Goal: Task Accomplishment & Management: Use online tool/utility

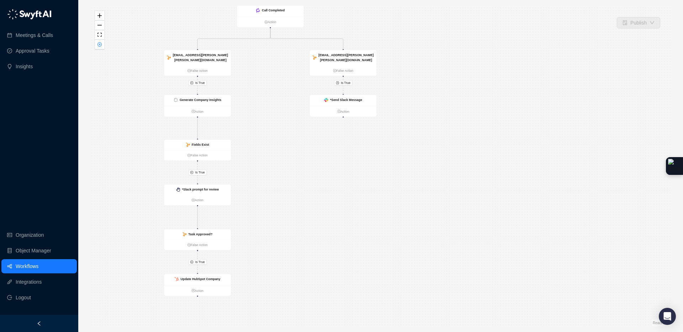
drag, startPoint x: 381, startPoint y: 17, endPoint x: 387, endPoint y: 17, distance: 6.8
click at [387, 17] on div "Is True Is True Is True Is True Call Completed Action [EMAIL_ADDRESS][PERSON_NA…" at bounding box center [381, 166] width 582 height 321
click at [221, 101] on strong "Generate Company Insights" at bounding box center [201, 100] width 42 height 4
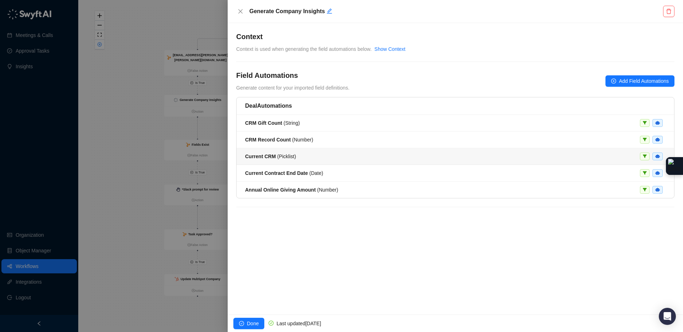
click at [289, 152] on li "Current CRM ( Picklist )" at bounding box center [456, 156] width 438 height 17
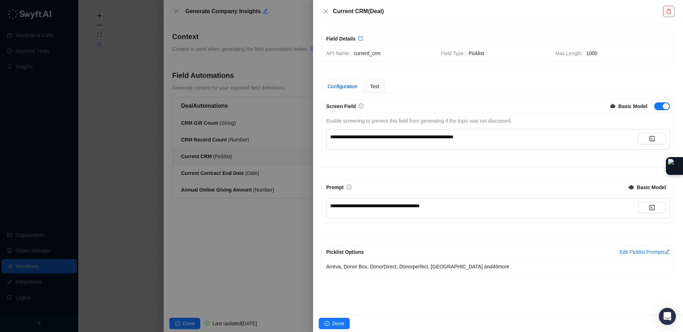
click at [381, 208] on span "**********" at bounding box center [375, 205] width 90 height 5
click at [381, 207] on span "**********" at bounding box center [375, 205] width 90 height 5
click at [325, 10] on icon "close" at bounding box center [326, 11] width 4 height 4
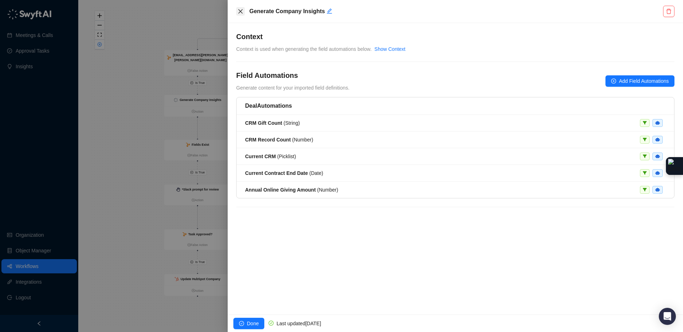
click at [243, 10] on button "Close" at bounding box center [240, 11] width 9 height 9
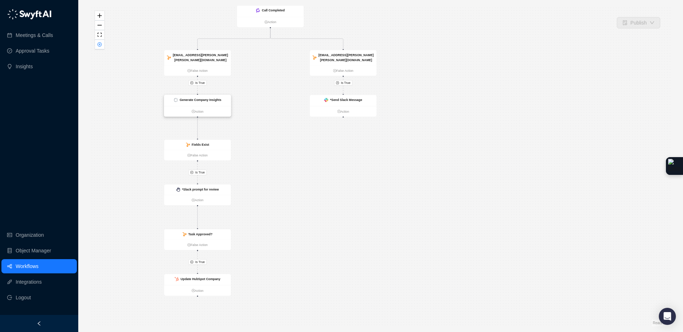
click at [214, 101] on strong "Generate Company Insights" at bounding box center [201, 100] width 42 height 4
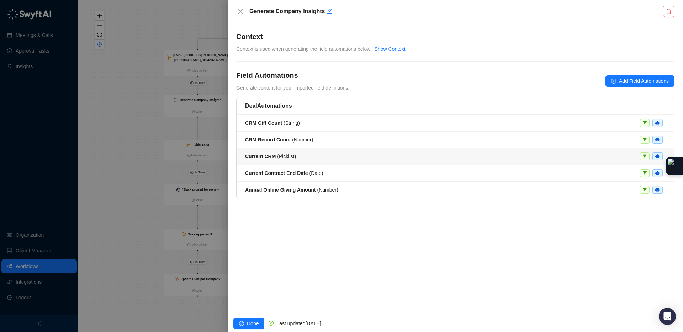
click at [270, 157] on strong "Current CRM" at bounding box center [260, 157] width 31 height 6
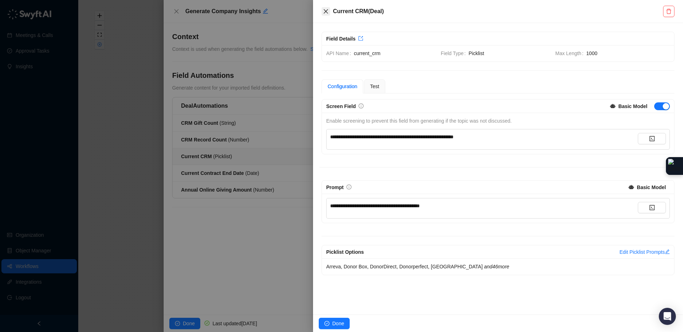
click at [323, 10] on icon "close" at bounding box center [326, 12] width 6 height 6
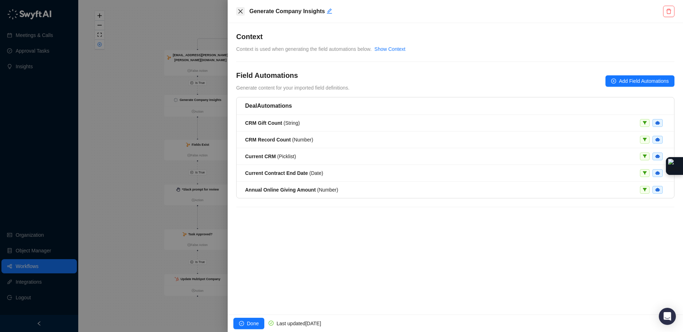
click at [242, 12] on icon "close" at bounding box center [241, 12] width 6 height 6
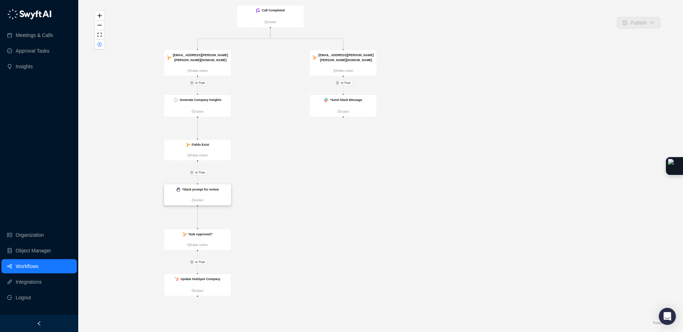
click at [209, 191] on strong "*Slack prompt for review" at bounding box center [200, 190] width 37 height 4
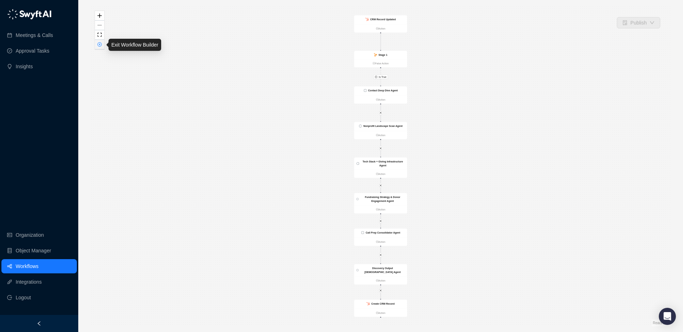
click at [100, 46] on icon "close-circle" at bounding box center [99, 44] width 4 height 4
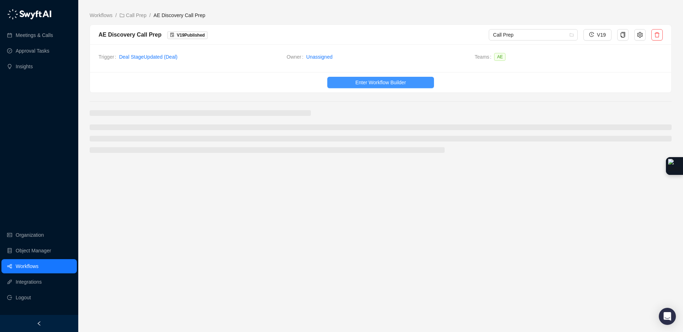
click at [356, 84] on span "Enter Workflow Builder" at bounding box center [380, 83] width 51 height 8
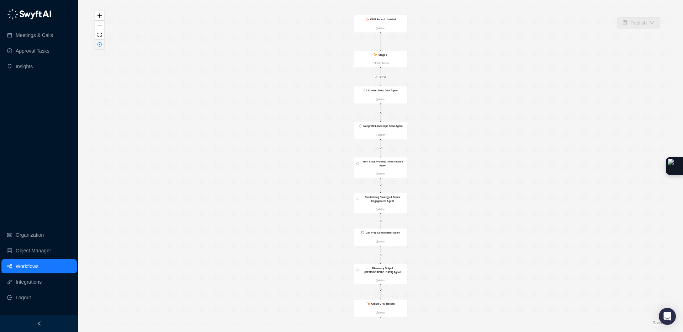
click at [101, 45] on icon "close-circle" at bounding box center [99, 44] width 4 height 4
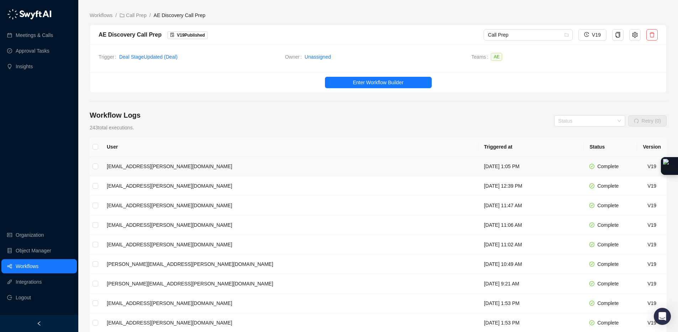
click at [245, 163] on td "colby.karzen@virtuous.org" at bounding box center [289, 167] width 377 height 20
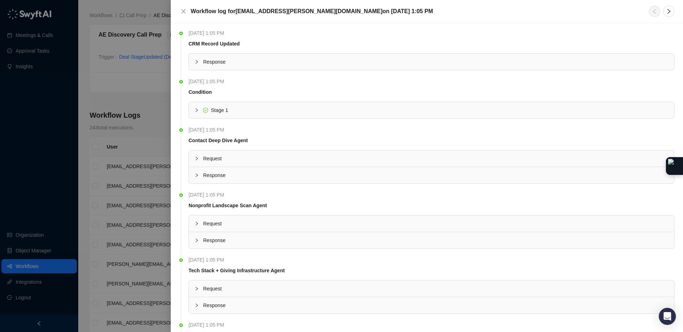
click at [203, 63] on span "Response" at bounding box center [435, 62] width 465 height 8
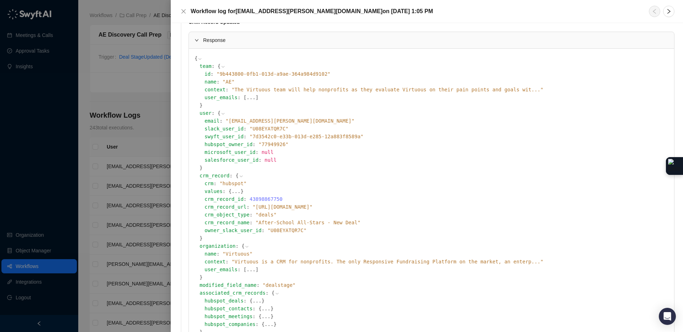
scroll to position [23, 0]
click at [305, 204] on span "" https://app.hubspot.com/contacts/539405/deals/43898867750 "" at bounding box center [283, 206] width 60 height 6
click at [0, 0] on icon at bounding box center [0, 0] width 0 height 0
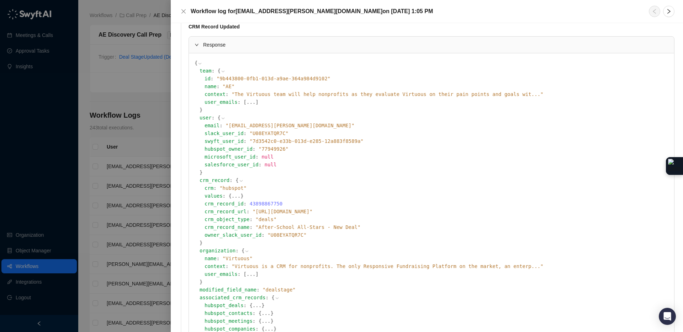
scroll to position [0, 0]
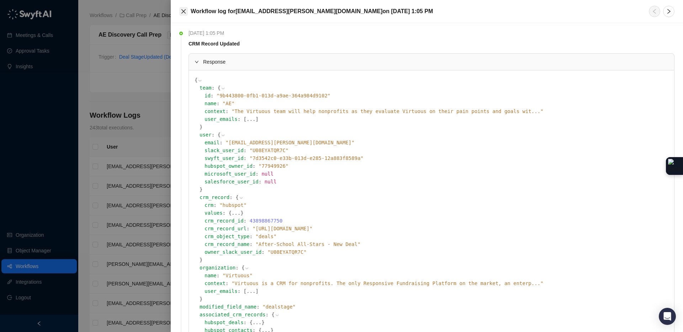
click at [183, 12] on icon "close" at bounding box center [184, 12] width 6 height 6
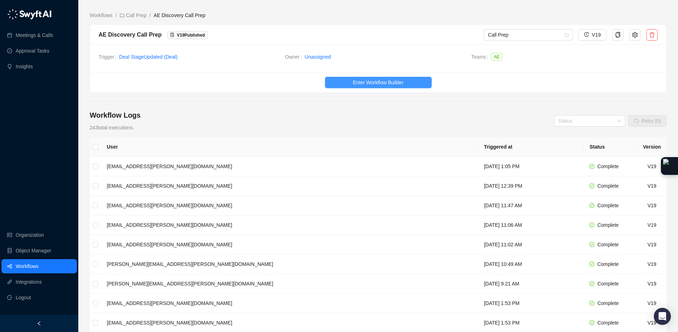
click at [359, 81] on span "Enter Workflow Builder" at bounding box center [378, 83] width 51 height 8
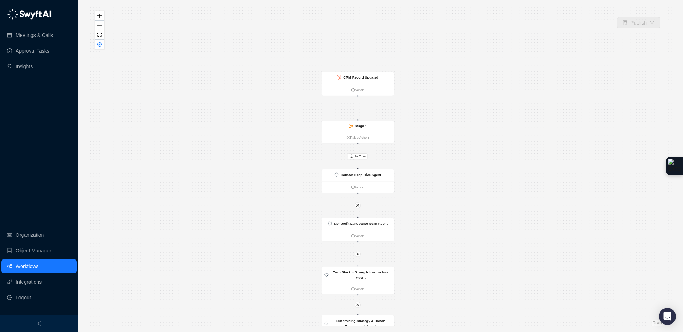
drag, startPoint x: 449, startPoint y: 101, endPoint x: 449, endPoint y: 188, distance: 86.8
click at [449, 188] on div "Is True CRM Record Updated Action Stage 1 False Action Contact Deep Dive Agent …" at bounding box center [381, 166] width 582 height 321
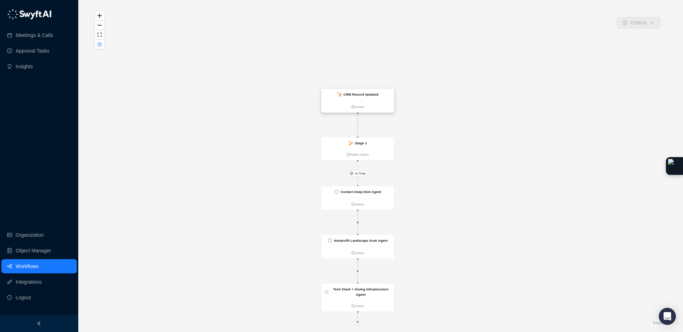
click at [358, 96] on strong "CRM Record Updated" at bounding box center [360, 95] width 35 height 4
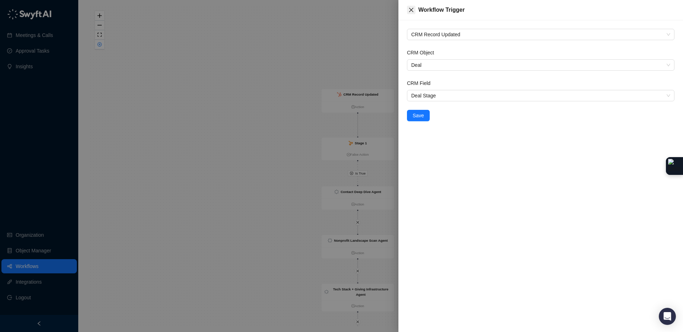
click at [409, 10] on icon "close" at bounding box center [411, 10] width 6 height 6
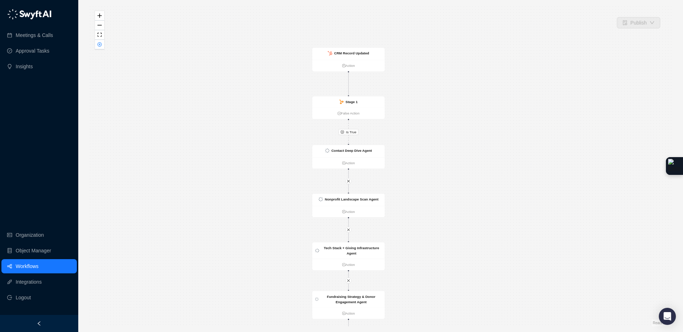
drag, startPoint x: 441, startPoint y: 133, endPoint x: 424, endPoint y: 73, distance: 62.7
click at [425, 75] on div "Is True CRM Record Updated Action Stage 1 False Action Contact Deep Dive Agent …" at bounding box center [381, 166] width 582 height 321
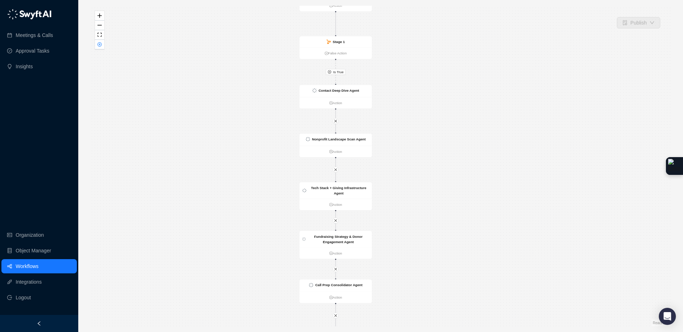
drag, startPoint x: 408, startPoint y: 192, endPoint x: 401, endPoint y: 149, distance: 43.6
click at [401, 149] on div "Is True CRM Record Updated Action Stage 1 False Action Contact Deep Dive Agent …" at bounding box center [381, 166] width 582 height 321
click at [325, 89] on strong "Contact Deep Dive Agent" at bounding box center [338, 91] width 41 height 4
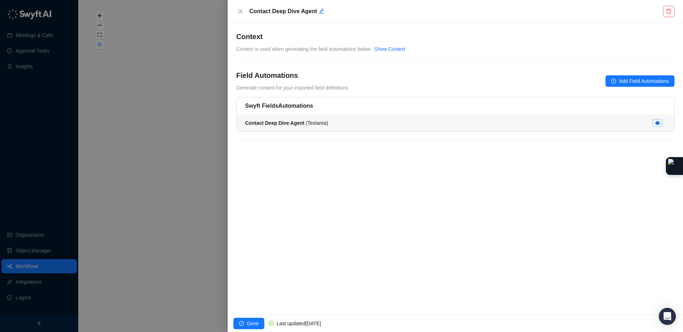
click at [289, 123] on strong "Contact Deep Dive Agent" at bounding box center [274, 123] width 59 height 6
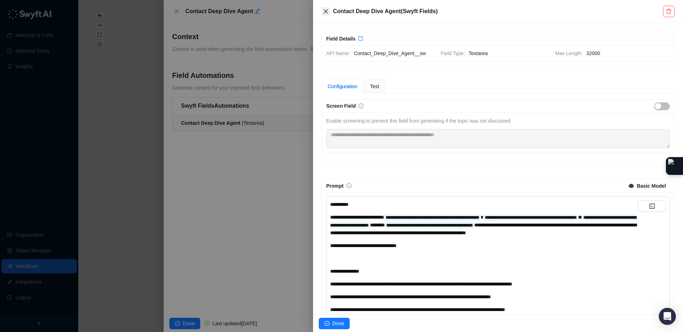
click at [324, 13] on icon "close" at bounding box center [326, 11] width 4 height 4
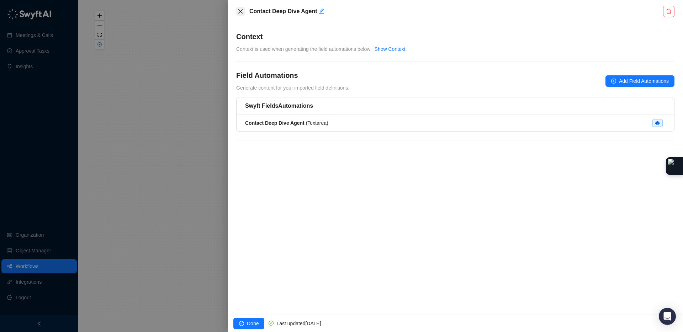
click at [238, 10] on icon "close" at bounding box center [241, 12] width 6 height 6
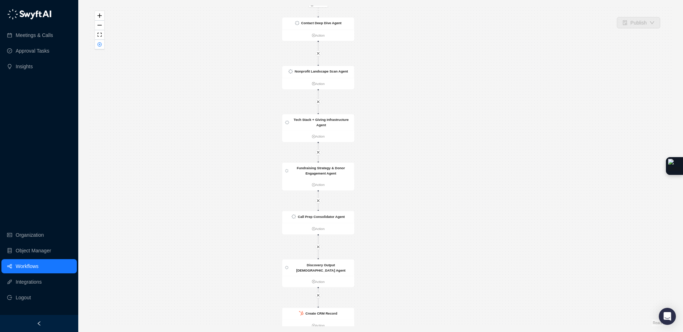
drag, startPoint x: 392, startPoint y: 166, endPoint x: 391, endPoint y: 160, distance: 5.7
click at [391, 161] on div "Is True CRM Record Updated Action Stage 1 False Action Contact Deep Dive Agent …" at bounding box center [381, 166] width 582 height 321
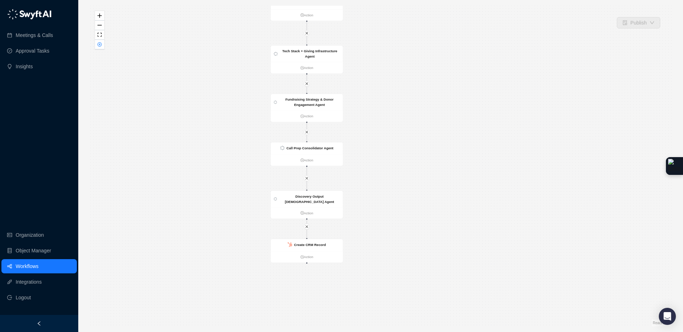
drag, startPoint x: 397, startPoint y: 236, endPoint x: 383, endPoint y: 145, distance: 92.2
click at [383, 145] on div "Is True CRM Record Updated Action Stage 1 False Action Contact Deep Dive Agent …" at bounding box center [381, 166] width 582 height 321
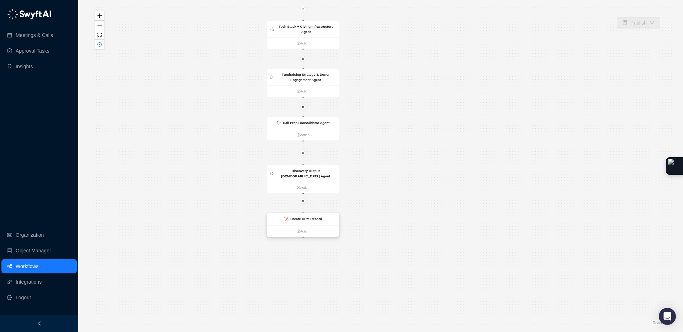
click at [324, 220] on div "Create CRM Record" at bounding box center [303, 219] width 72 height 12
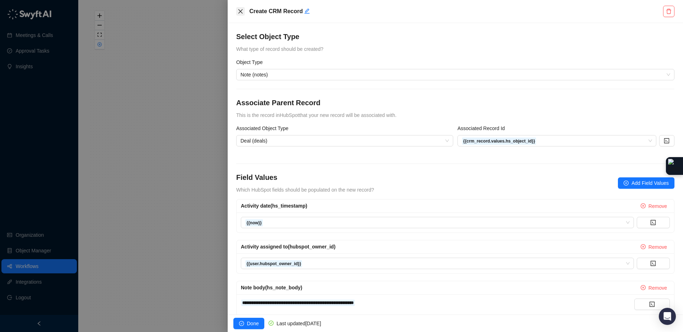
click at [241, 13] on icon "close" at bounding box center [241, 12] width 6 height 6
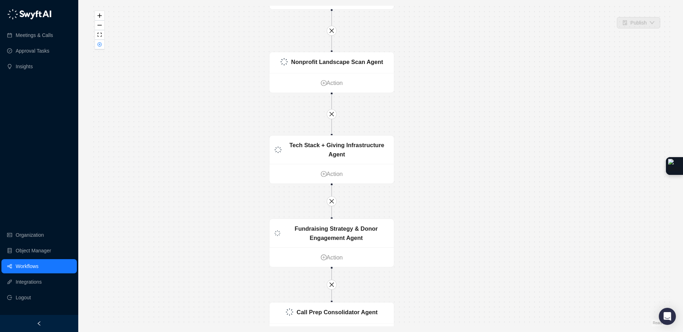
drag, startPoint x: 395, startPoint y: 36, endPoint x: 439, endPoint y: 189, distance: 159.0
click at [439, 188] on div "Is True CRM Record Updated Action Stage 1 False Action Contact Deep Dive Agent …" at bounding box center [381, 166] width 582 height 321
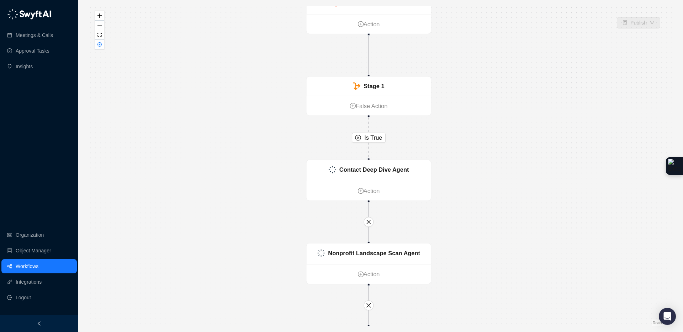
drag, startPoint x: 428, startPoint y: 52, endPoint x: 473, endPoint y: 203, distance: 158.4
click at [464, 224] on div "Is True CRM Record Updated Action Stage 1 False Action Contact Deep Dive Agent …" at bounding box center [381, 166] width 582 height 321
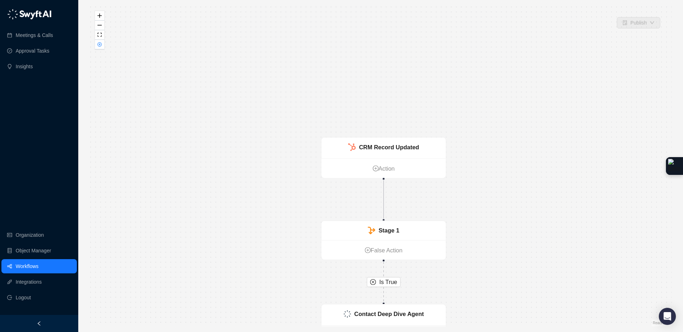
drag, startPoint x: 473, startPoint y: 203, endPoint x: 464, endPoint y: 140, distance: 64.1
click at [472, 202] on div "Is True CRM Record Updated Action Stage 1 False Action Contact Deep Dive Agent …" at bounding box center [381, 166] width 582 height 321
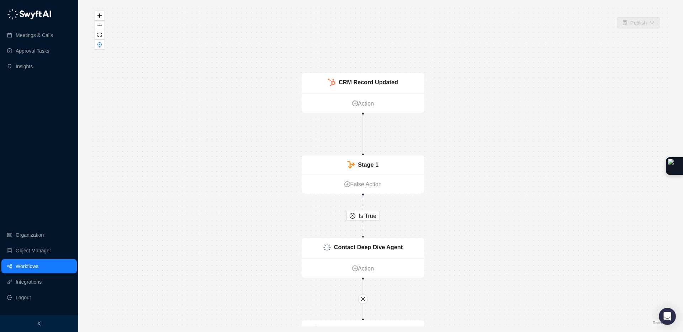
drag, startPoint x: 480, startPoint y: 181, endPoint x: 457, endPoint y: 127, distance: 58.2
click at [457, 127] on div "Is True CRM Record Updated Action Stage 1 False Action Contact Deep Dive Agent …" at bounding box center [381, 166] width 582 height 321
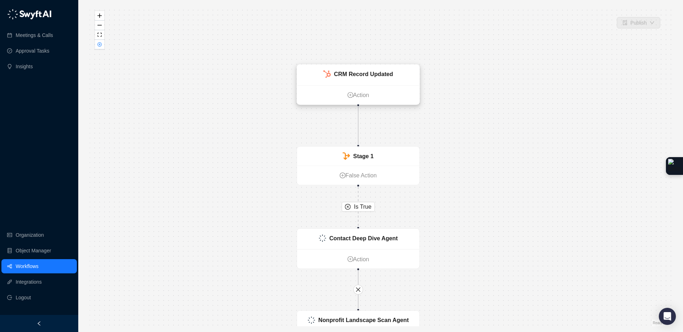
click at [386, 81] on div "CRM Record Updated" at bounding box center [358, 75] width 122 height 21
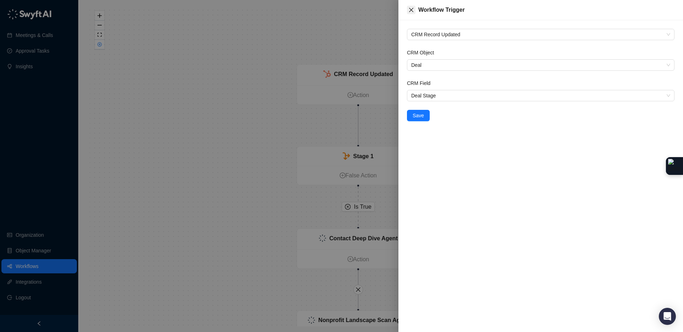
click at [411, 11] on icon "close" at bounding box center [411, 10] width 6 height 6
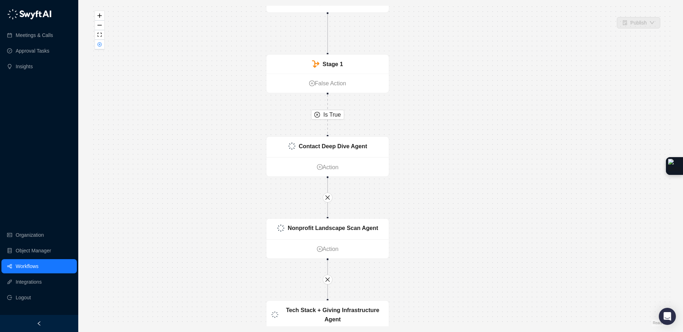
drag, startPoint x: 459, startPoint y: 183, endPoint x: 427, endPoint y: 88, distance: 99.9
click at [427, 89] on div "Is True CRM Record Updated Action Stage 1 False Action Contact Deep Dive Agent …" at bounding box center [381, 166] width 582 height 321
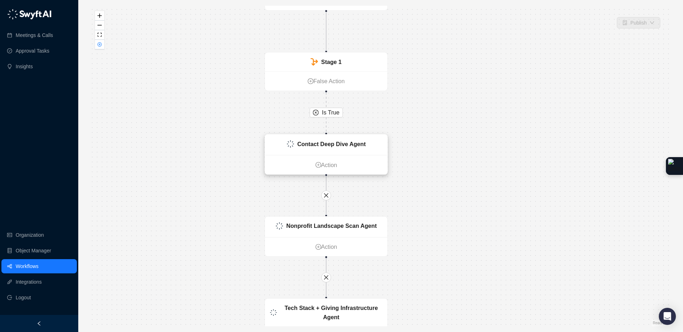
click at [367, 147] on div "Contact Deep Dive Agent" at bounding box center [326, 144] width 122 height 21
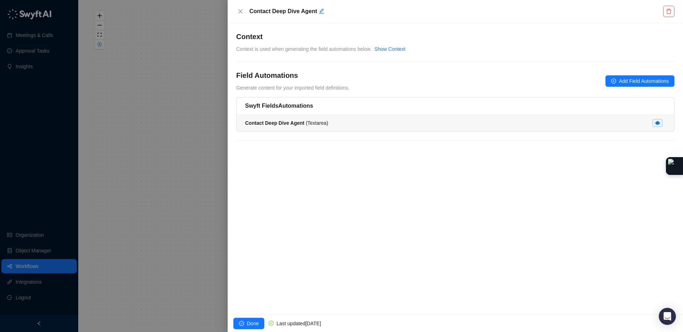
click at [263, 124] on strong "Contact Deep Dive Agent" at bounding box center [274, 123] width 59 height 6
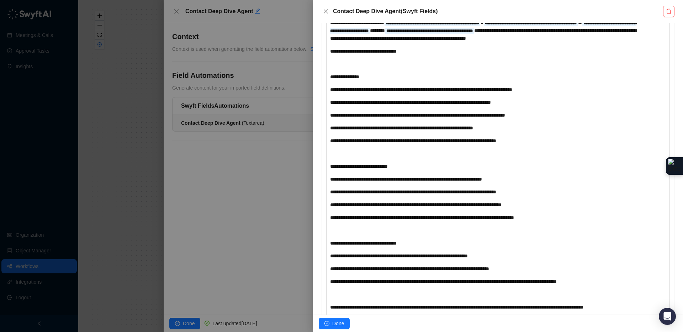
scroll to position [196, 0]
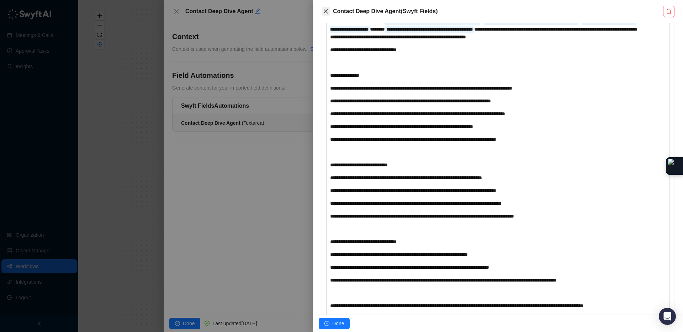
click at [326, 9] on icon "close" at bounding box center [326, 12] width 6 height 6
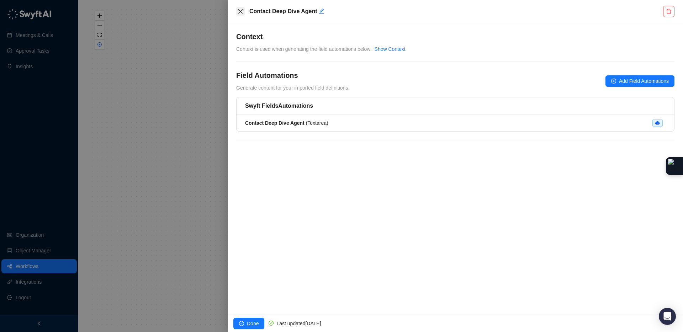
click at [241, 9] on icon "close" at bounding box center [241, 12] width 6 height 6
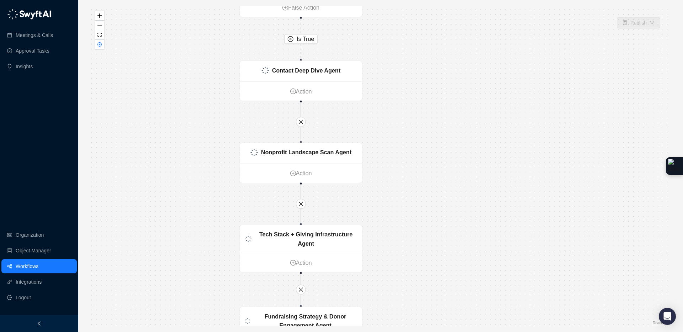
drag, startPoint x: 450, startPoint y: 231, endPoint x: 424, endPoint y: 156, distance: 79.0
click at [424, 156] on div "Is True CRM Record Updated Action Stage 1 False Action Contact Deep Dive Agent …" at bounding box center [381, 166] width 582 height 321
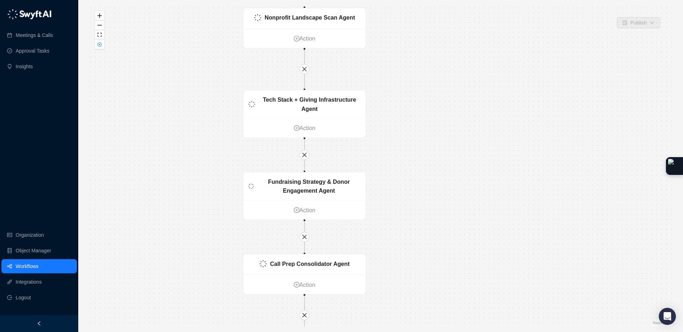
drag, startPoint x: 401, startPoint y: 249, endPoint x: 405, endPoint y: 116, distance: 133.8
click at [405, 116] on div "Is True CRM Record Updated Action Stage 1 False Action Contact Deep Dive Agent …" at bounding box center [381, 166] width 582 height 321
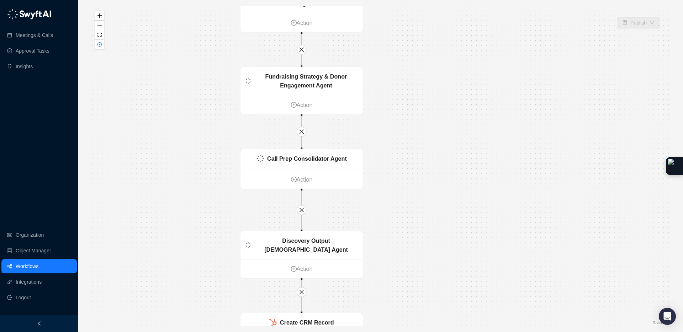
drag, startPoint x: 410, startPoint y: 232, endPoint x: 407, endPoint y: 91, distance: 140.9
click at [407, 93] on div "Is True CRM Record Updated Action Stage 1 False Action Contact Deep Dive Agent …" at bounding box center [381, 166] width 582 height 321
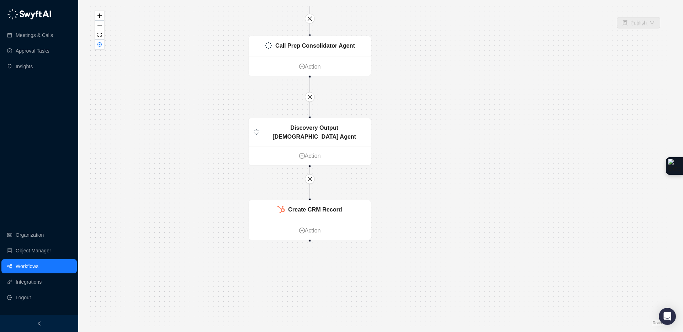
drag, startPoint x: 374, startPoint y: 228, endPoint x: 382, endPoint y: 135, distance: 93.2
click at [382, 135] on div "Is True CRM Record Updated Action Stage 1 False Action Contact Deep Dive Agent …" at bounding box center [381, 166] width 582 height 321
